Goal: Task Accomplishment & Management: Manage account settings

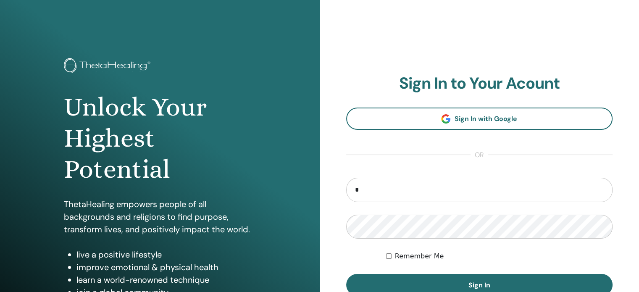
type input "**********"
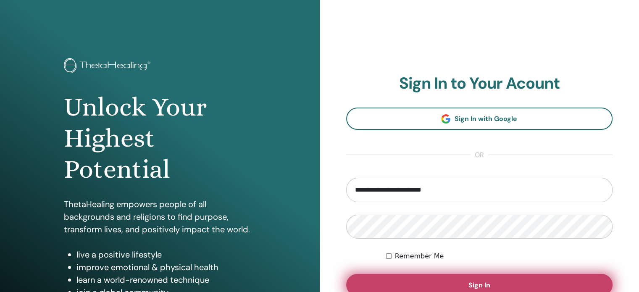
click at [452, 283] on button "Sign In" at bounding box center [479, 285] width 267 height 22
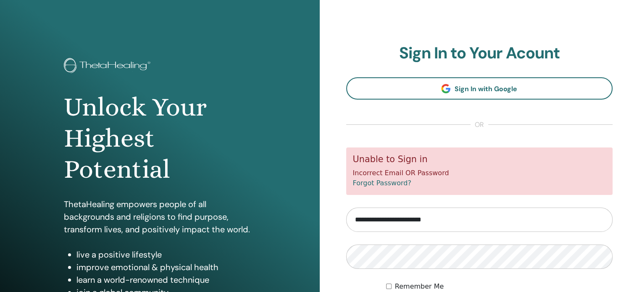
click at [372, 183] on link "Forgot Password?" at bounding box center [382, 183] width 58 height 8
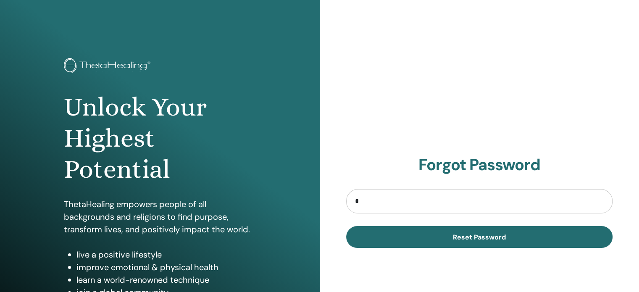
type input "**********"
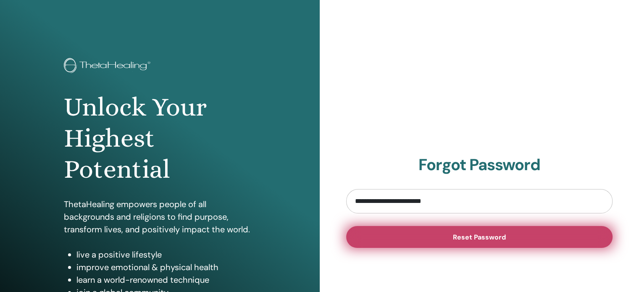
click at [470, 239] on span "Reset Password" at bounding box center [479, 237] width 53 height 9
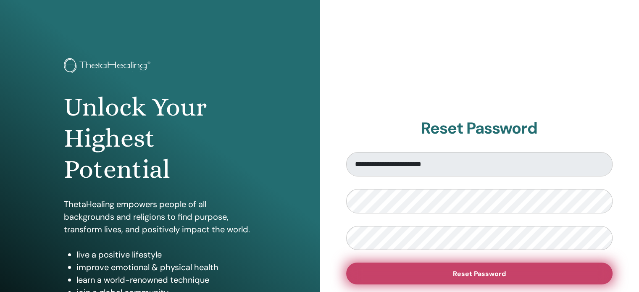
click at [460, 274] on span "Reset Password" at bounding box center [479, 273] width 53 height 9
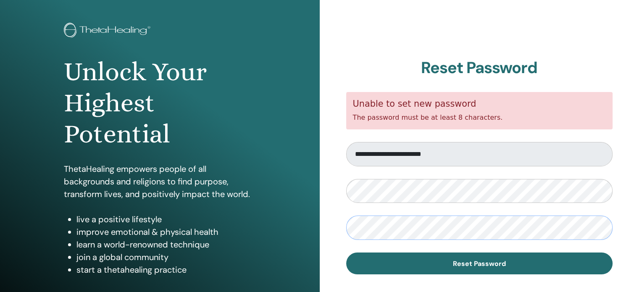
scroll to position [35, 0]
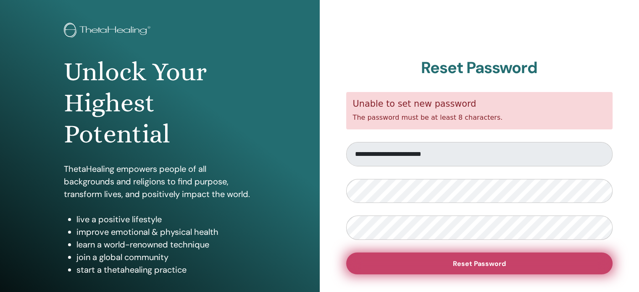
click at [498, 264] on span "Reset Password" at bounding box center [479, 263] width 53 height 9
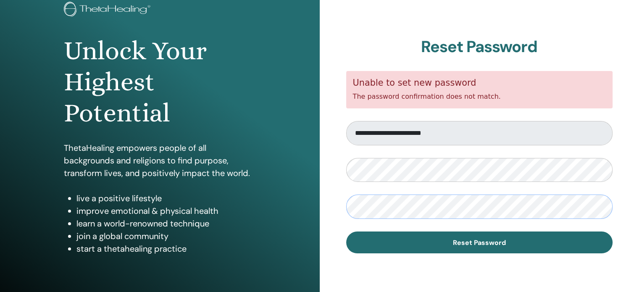
scroll to position [57, 0]
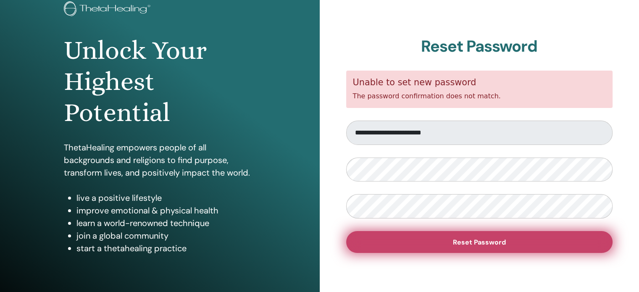
click at [470, 243] on span "Reset Password" at bounding box center [479, 242] width 53 height 9
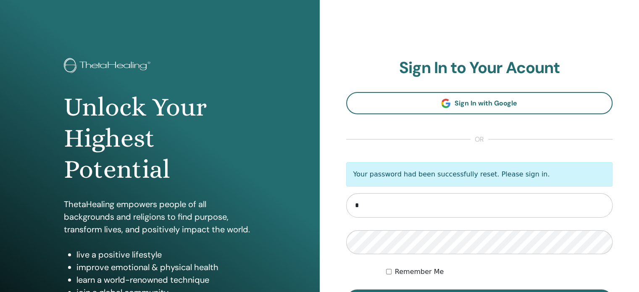
type input "**********"
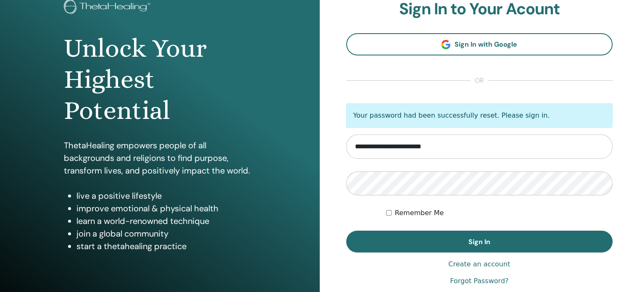
scroll to position [62, 0]
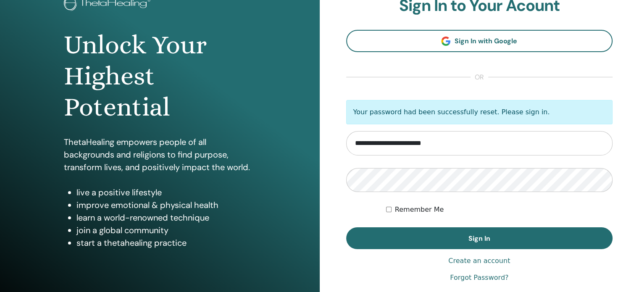
click at [496, 238] on button "Sign In" at bounding box center [479, 238] width 267 height 22
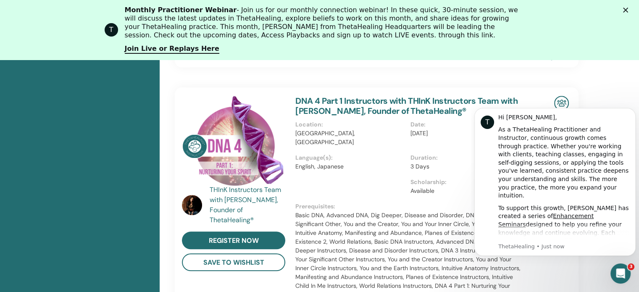
scroll to position [675, 0]
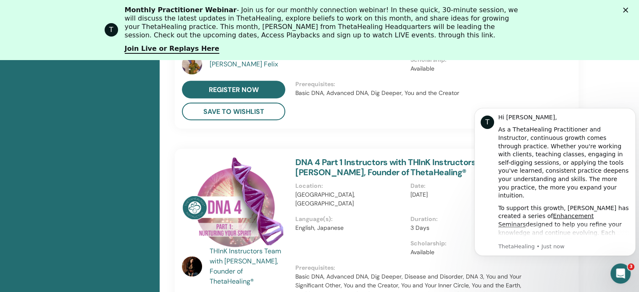
click at [202, 229] on img at bounding box center [233, 203] width 103 height 92
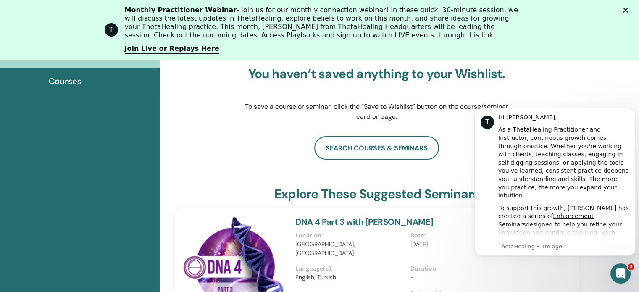
scroll to position [132, 0]
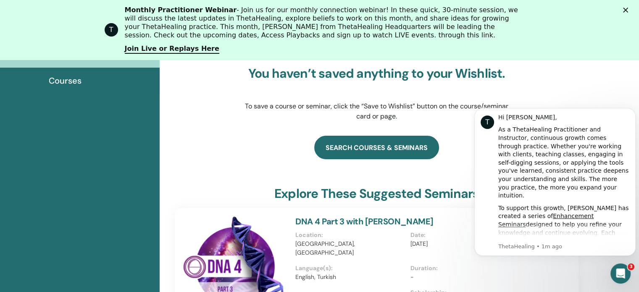
click at [349, 148] on link "search courses & seminars" at bounding box center [376, 148] width 125 height 24
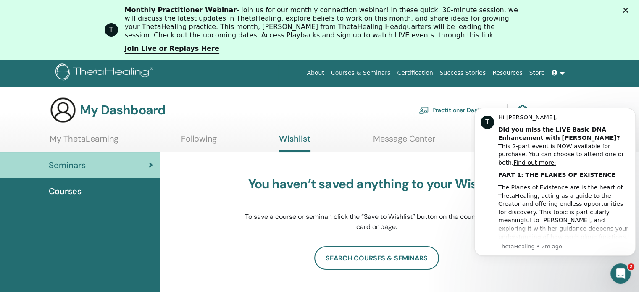
click at [57, 191] on span "Courses" at bounding box center [65, 191] width 33 height 13
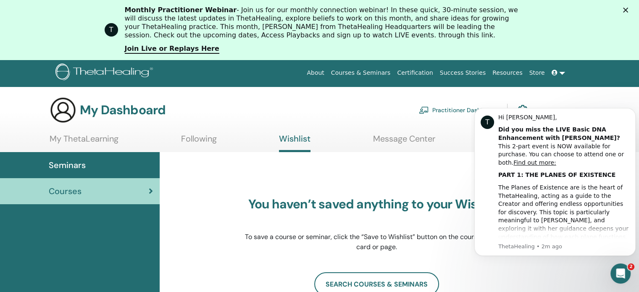
click at [71, 139] on link "My ThetaLearning" at bounding box center [84, 141] width 69 height 16
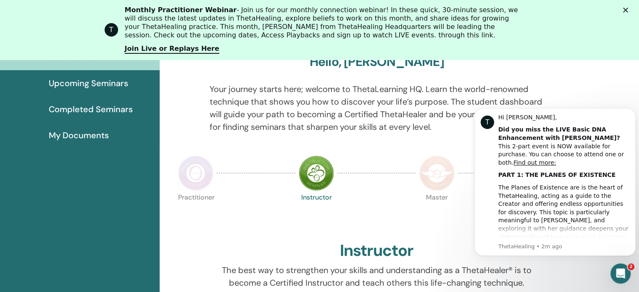
scroll to position [133, 0]
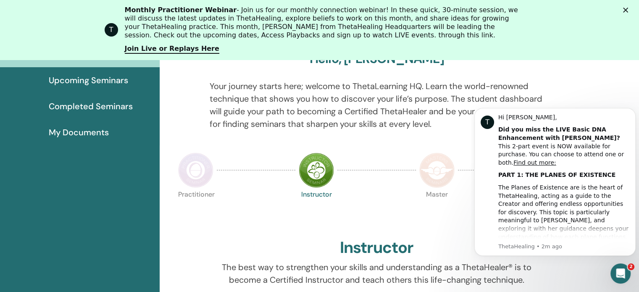
click at [628, 10] on icon "Close" at bounding box center [625, 10] width 5 height 5
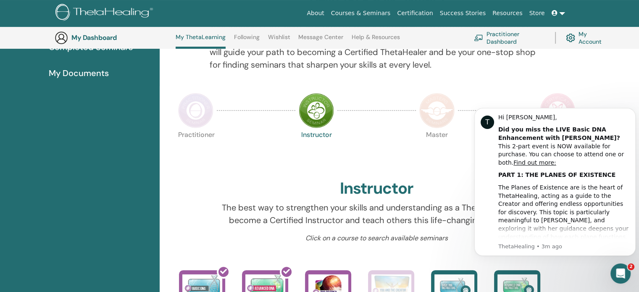
click at [591, 39] on link "My Account" at bounding box center [586, 38] width 42 height 18
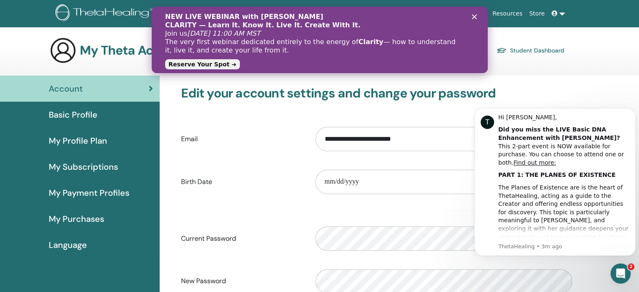
click at [472, 17] on icon "Close" at bounding box center [473, 16] width 5 height 5
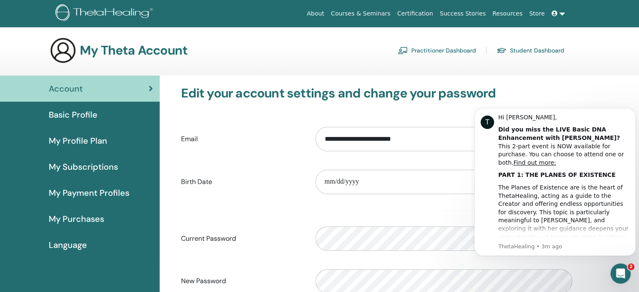
click at [233, 52] on div "My Theta Account Practitioner Dashboard Student Dashboard" at bounding box center [307, 50] width 514 height 27
click at [563, 11] on link at bounding box center [558, 14] width 20 height 16
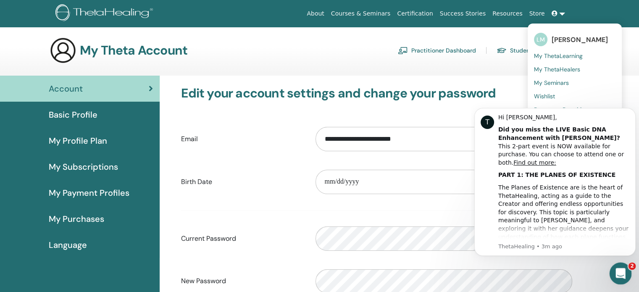
click at [626, 270] on div "Open Intercom Messenger" at bounding box center [619, 272] width 28 height 28
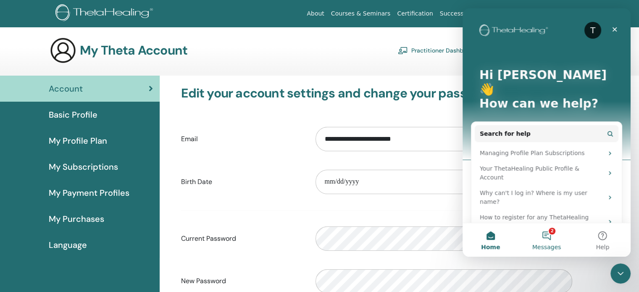
click at [550, 240] on button "2 Messages" at bounding box center [546, 240] width 56 height 34
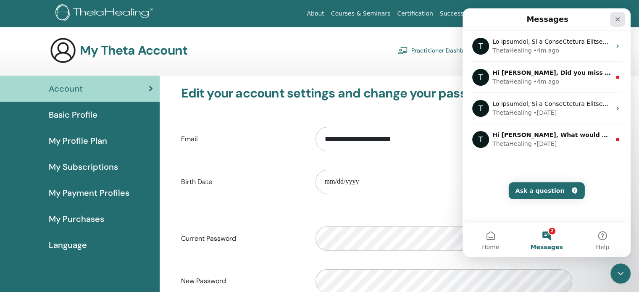
click at [615, 21] on icon "Close" at bounding box center [617, 19] width 7 height 7
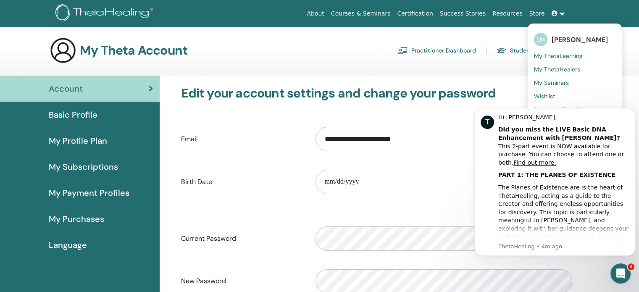
click at [136, 92] on div "Account" at bounding box center [80, 88] width 146 height 13
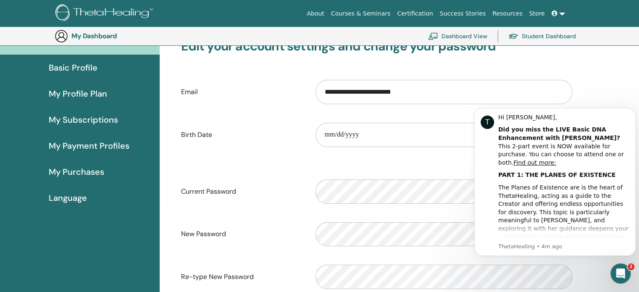
scroll to position [65, 0]
click at [364, 135] on input "date" at bounding box center [443, 135] width 256 height 24
click at [329, 135] on input "date" at bounding box center [443, 135] width 256 height 24
type input "**********"
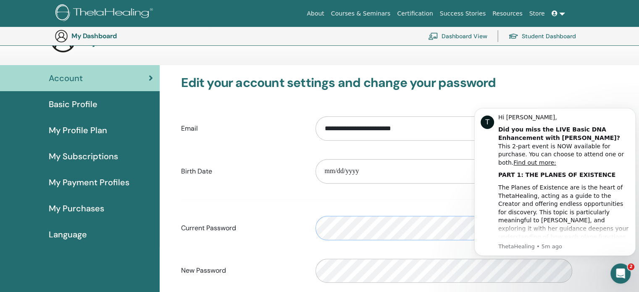
scroll to position [0, 0]
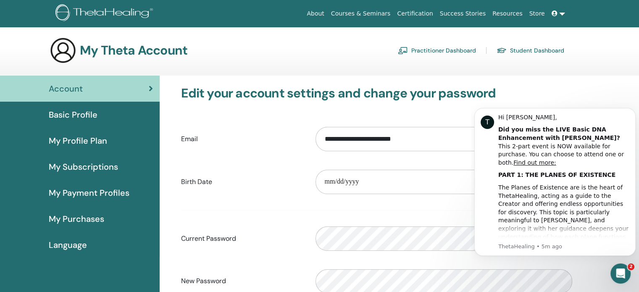
click at [109, 113] on div "Basic Profile" at bounding box center [80, 114] width 146 height 13
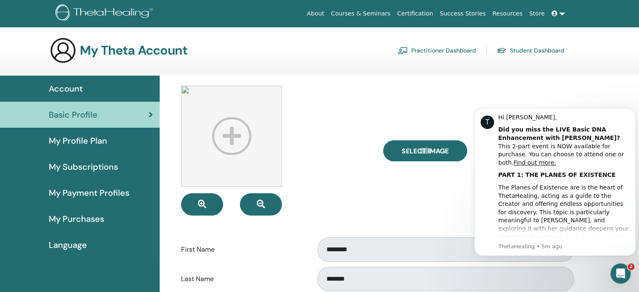
click at [374, 20] on link "Courses & Seminars" at bounding box center [360, 14] width 66 height 16
